Goal: Information Seeking & Learning: Check status

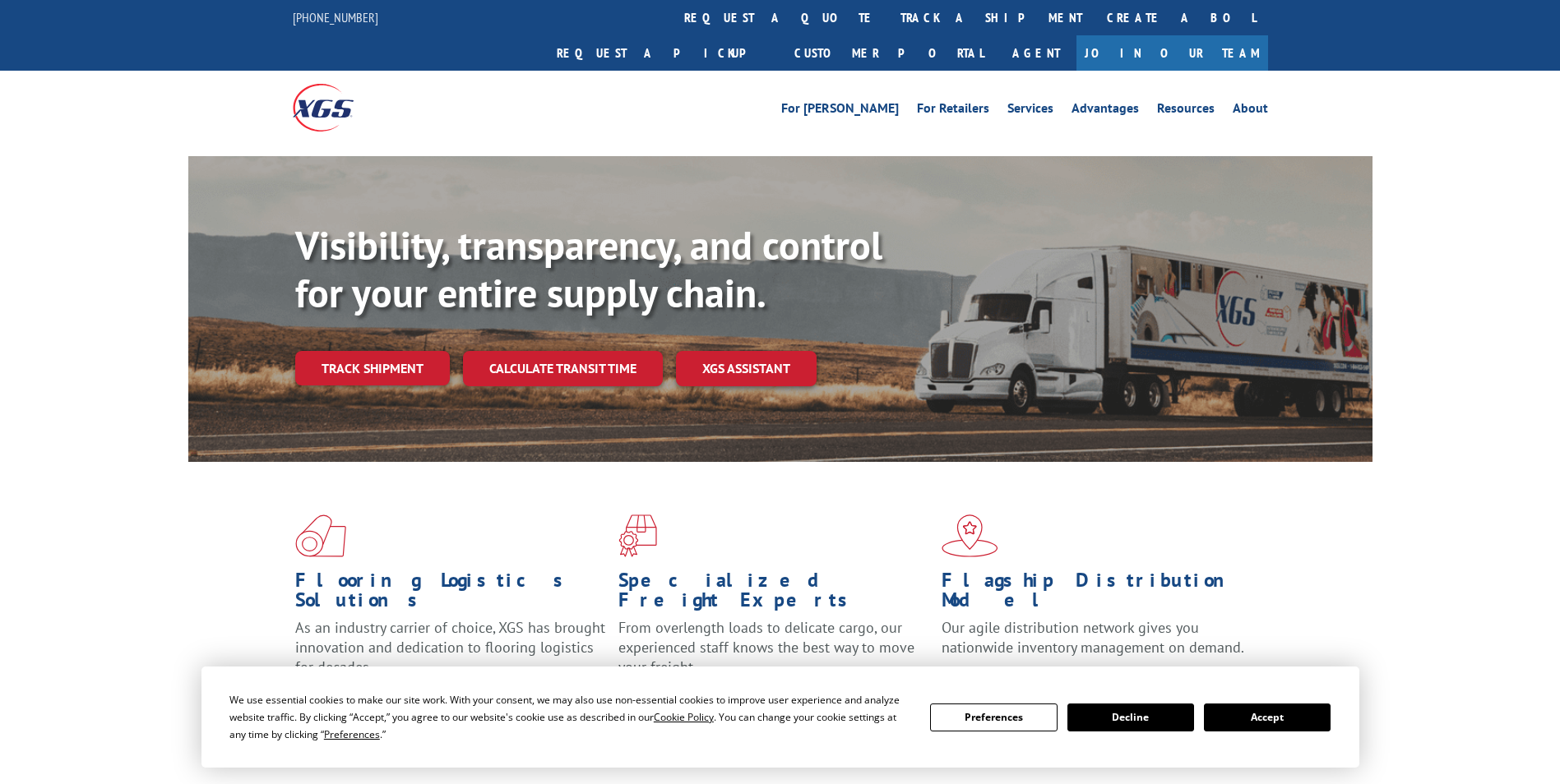
click at [1208, 724] on button "Accept" at bounding box center [1267, 717] width 127 height 28
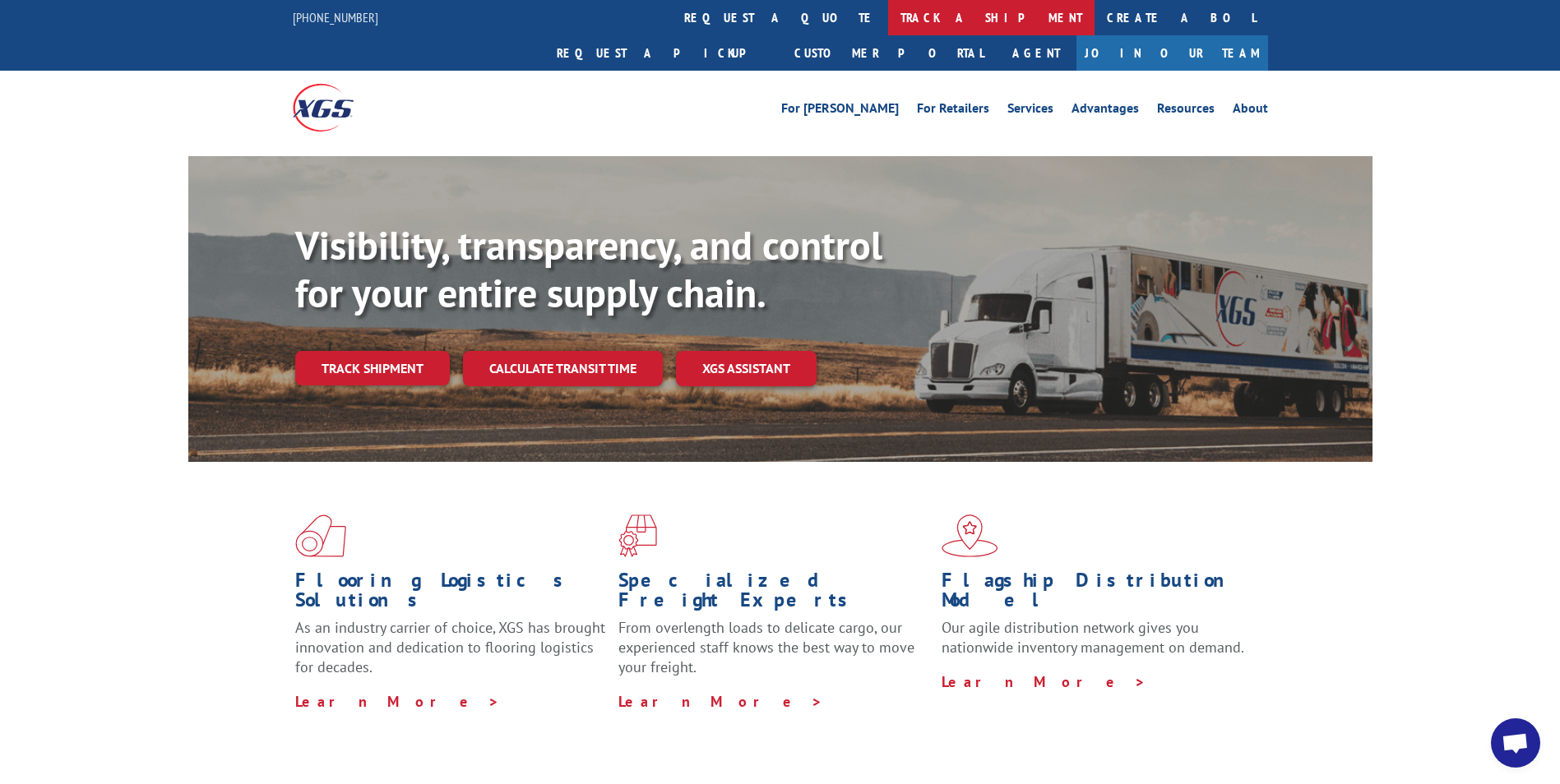
click at [888, 24] on link "track a shipment" at bounding box center [991, 18] width 207 height 35
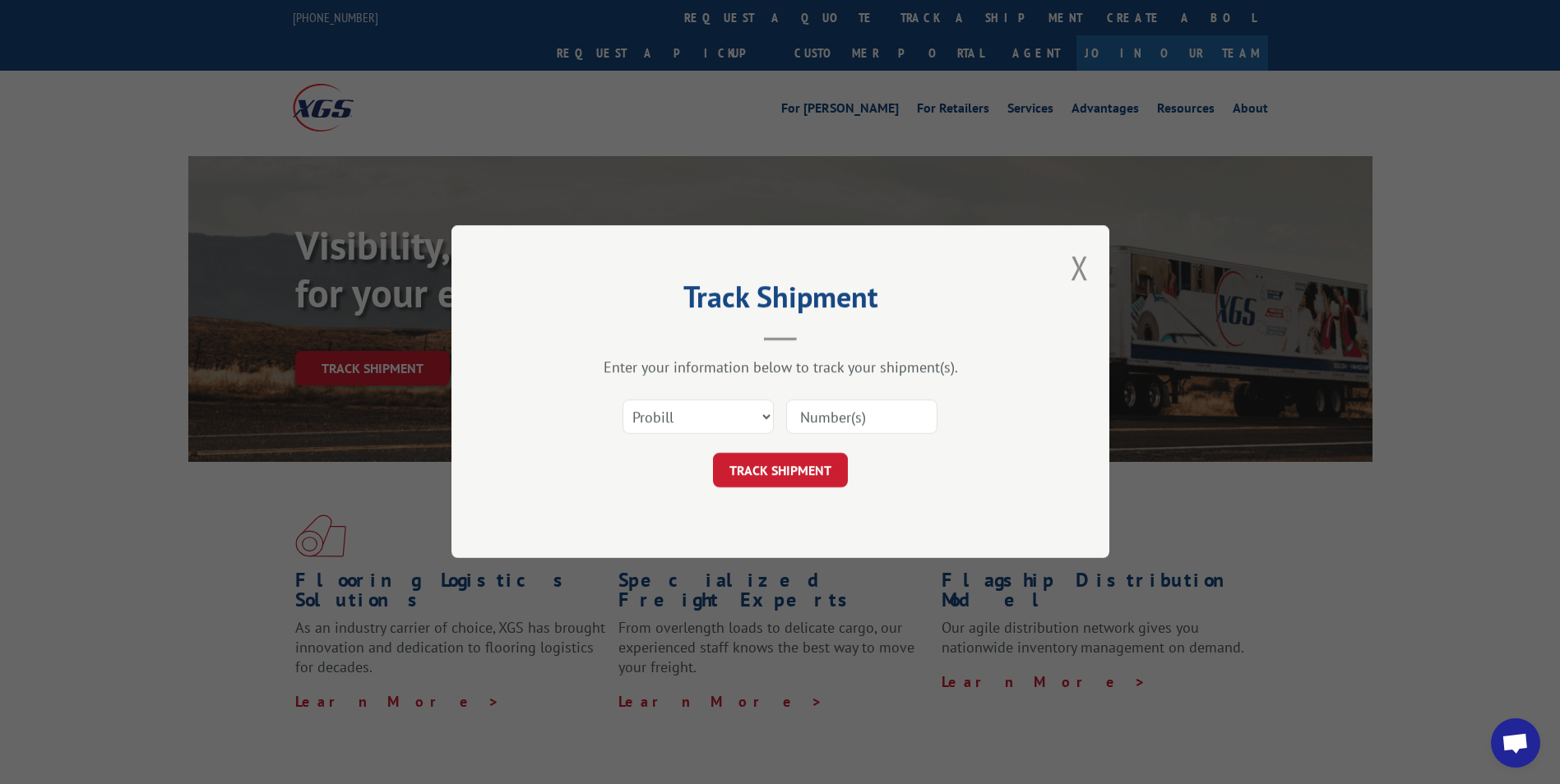
click at [877, 400] on input at bounding box center [861, 417] width 151 height 34
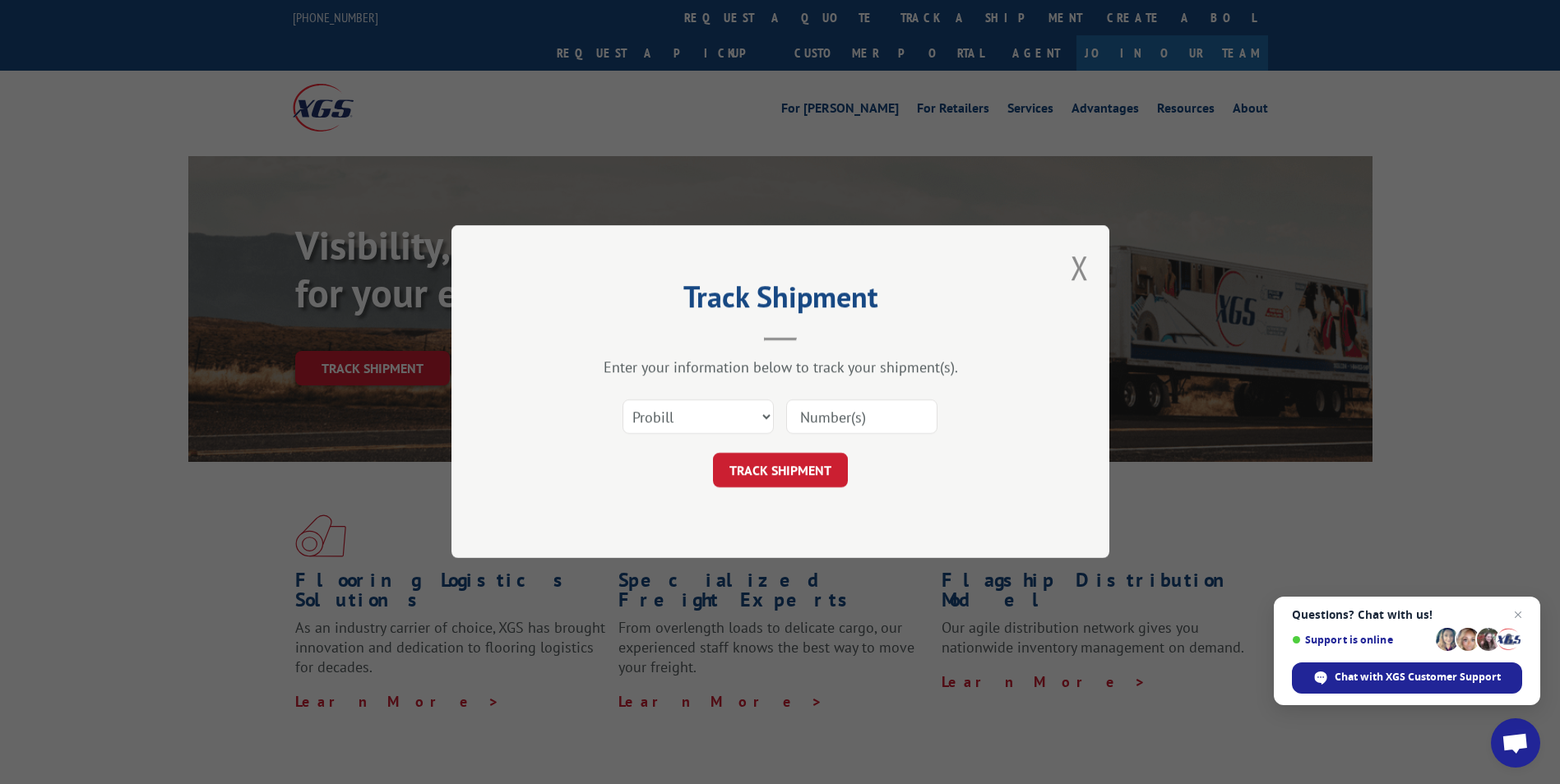
paste input "17232904"
type input "17232904"
click at [795, 467] on button "TRACK SHIPMENT" at bounding box center [780, 470] width 134 height 34
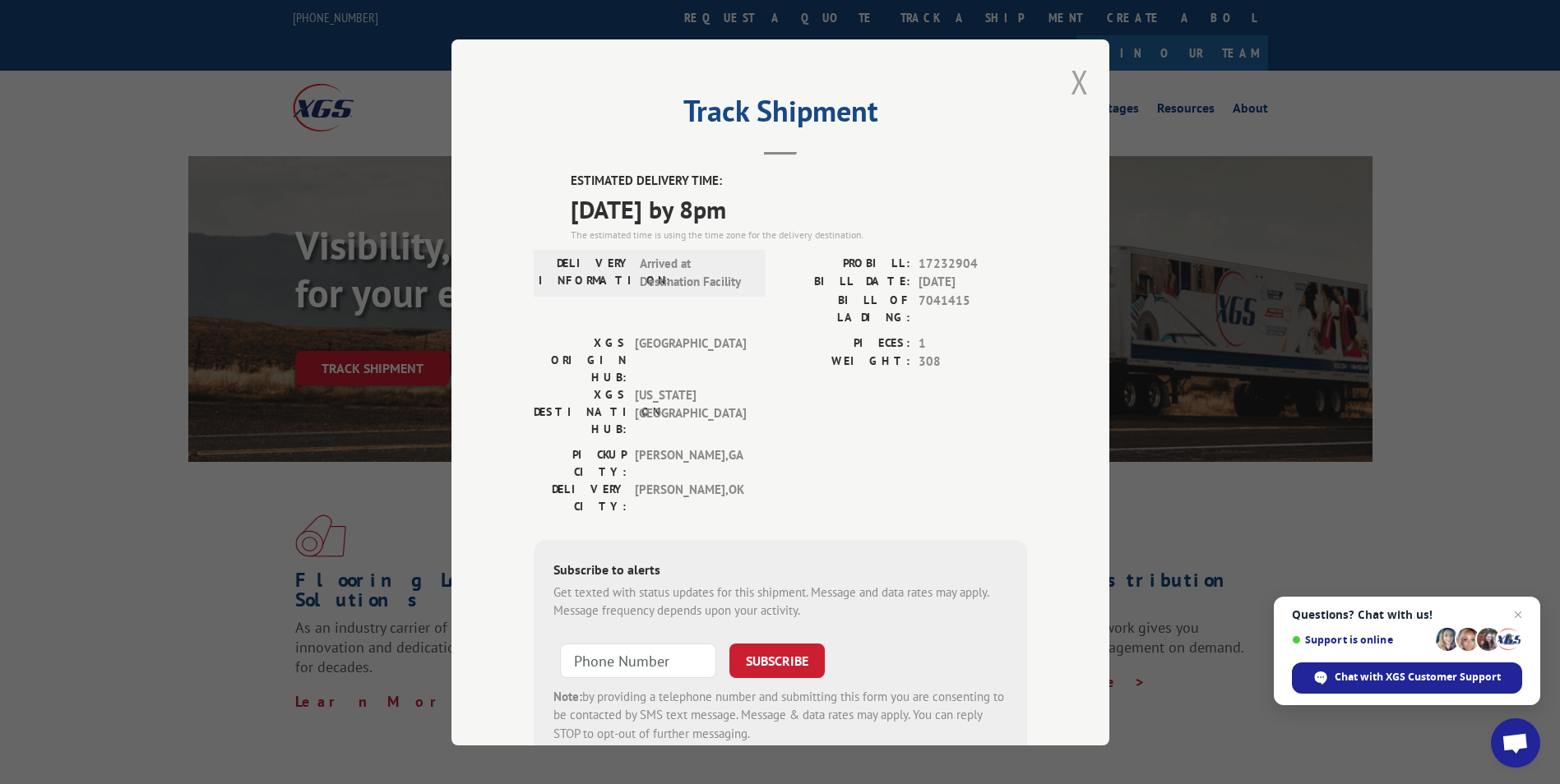
click at [1073, 83] on button "Close modal" at bounding box center [1080, 82] width 19 height 44
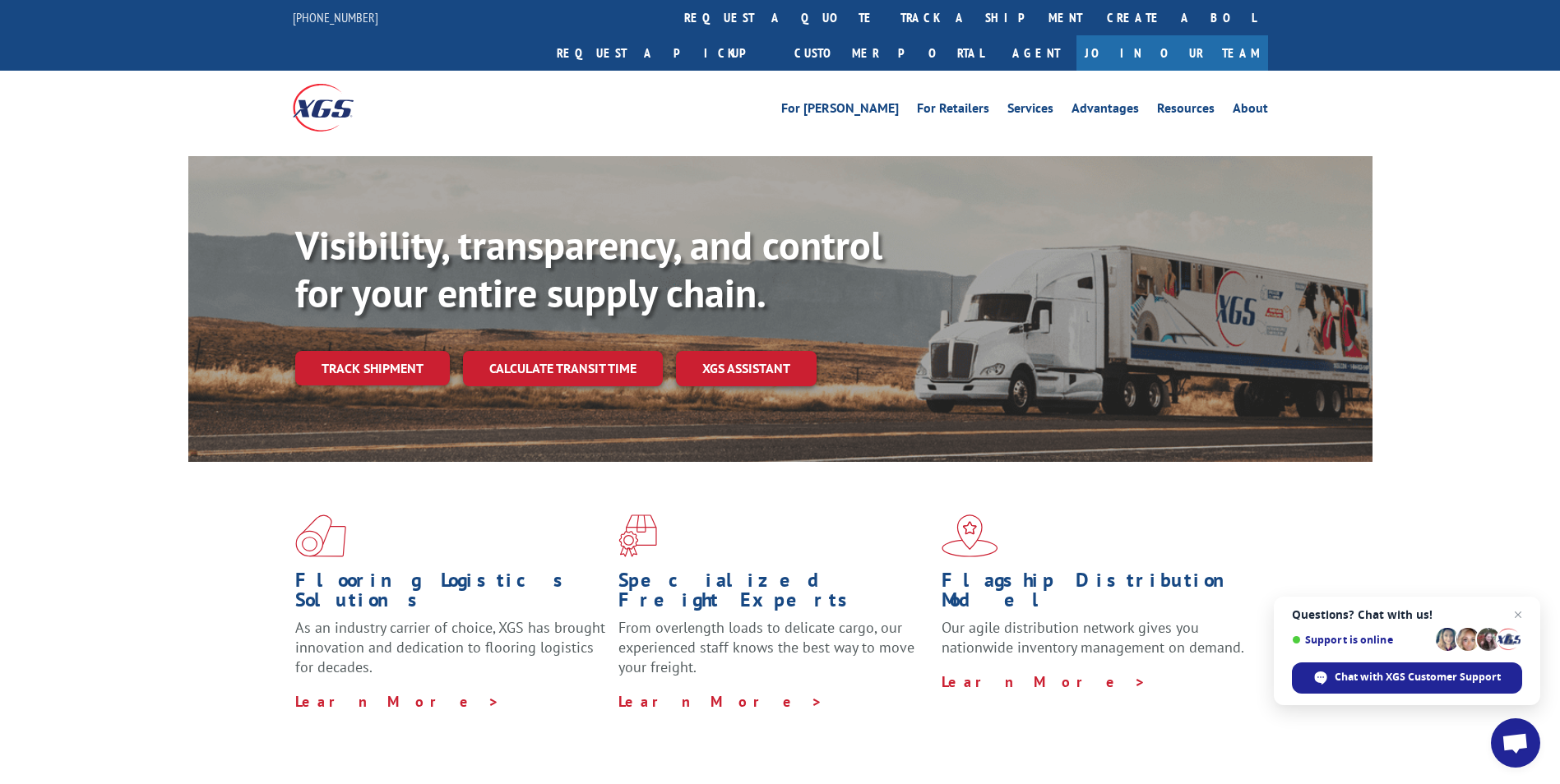
click at [888, 14] on link "track a shipment" at bounding box center [991, 18] width 207 height 35
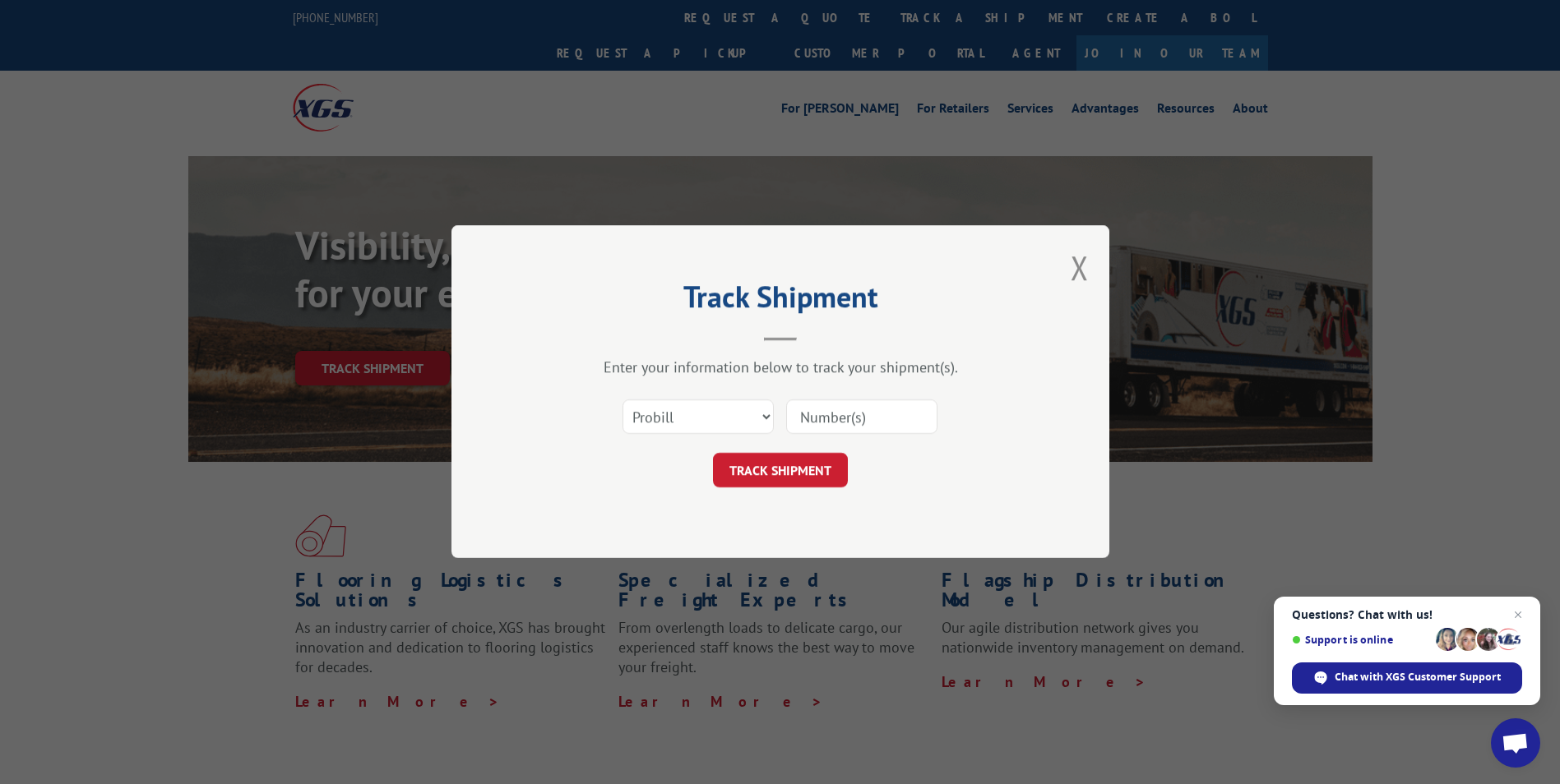
click at [856, 394] on div "Select category... Probill BOL PO" at bounding box center [780, 418] width 493 height 55
click at [850, 403] on input at bounding box center [861, 417] width 151 height 34
paste input "17233101"
type input "17233101"
click at [788, 482] on button "TRACK SHIPMENT" at bounding box center [780, 470] width 134 height 34
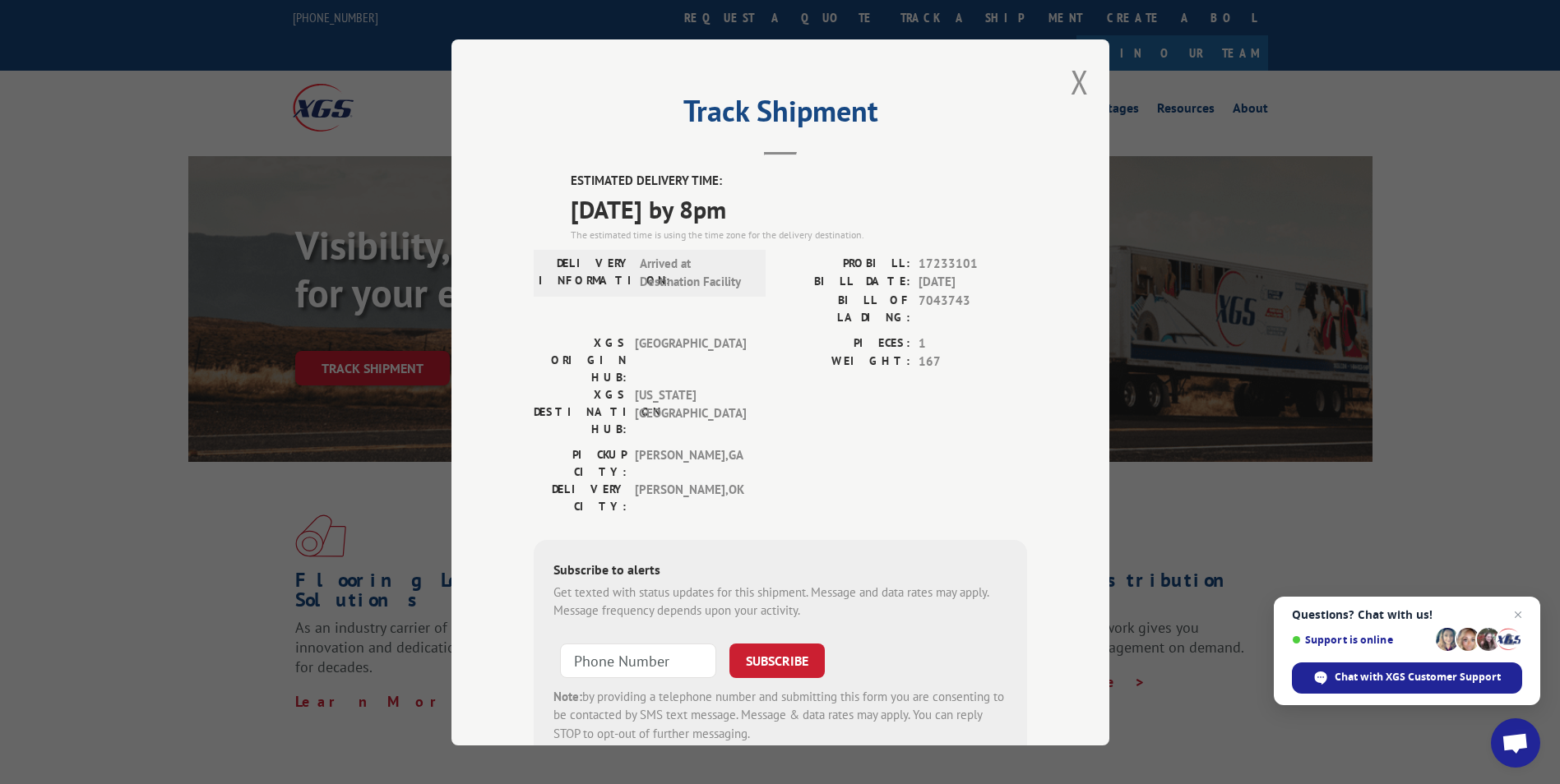
click at [1075, 85] on button "Close modal" at bounding box center [1080, 82] width 19 height 44
